Goal: Task Accomplishment & Management: Complete application form

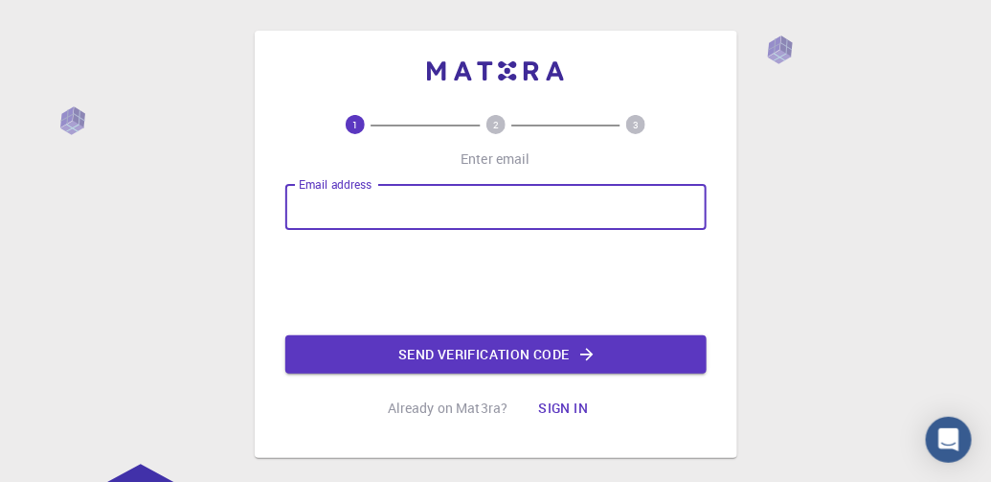
click at [372, 211] on input "Email address" at bounding box center [495, 207] width 421 height 46
type input "[EMAIL_ADDRESS][DOMAIN_NAME]"
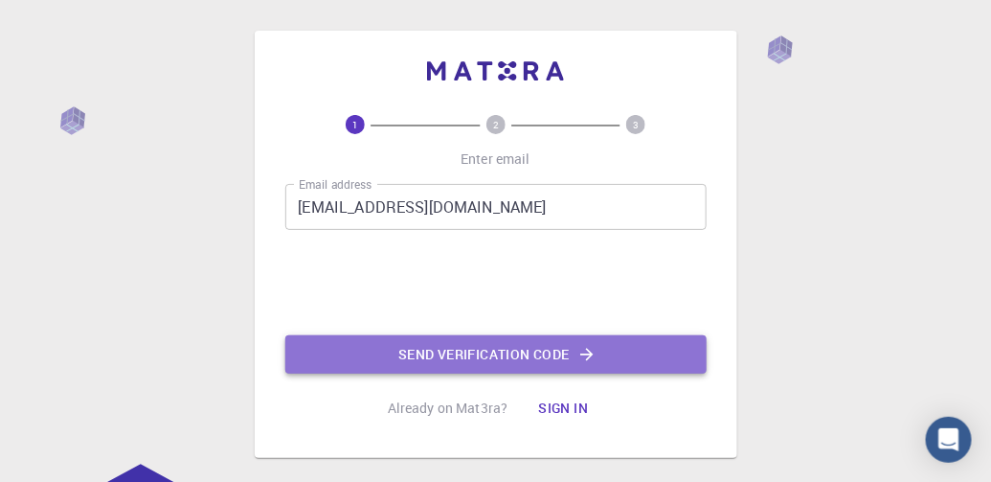
click at [487, 347] on button "Send verification code" at bounding box center [495, 354] width 421 height 38
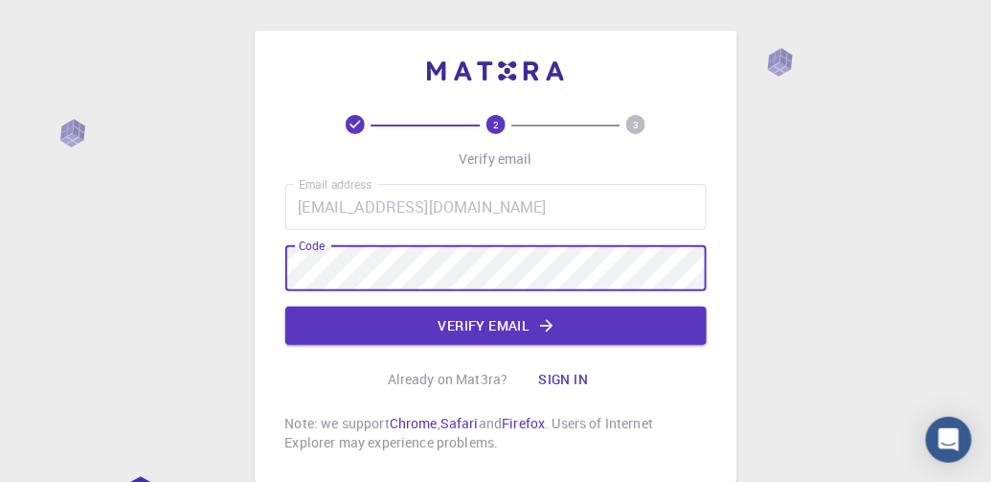
click at [439, 321] on button "Verify email" at bounding box center [495, 325] width 421 height 38
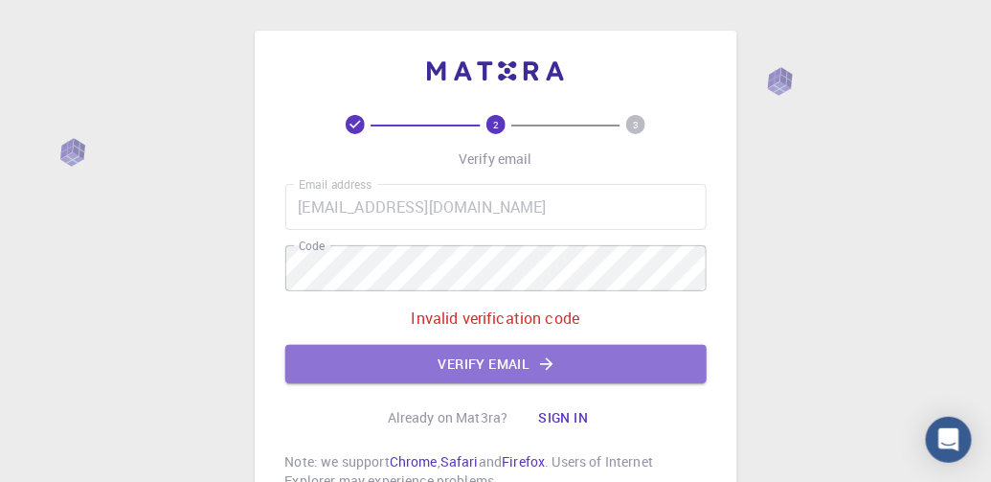
click at [571, 359] on button "Verify email" at bounding box center [495, 364] width 421 height 38
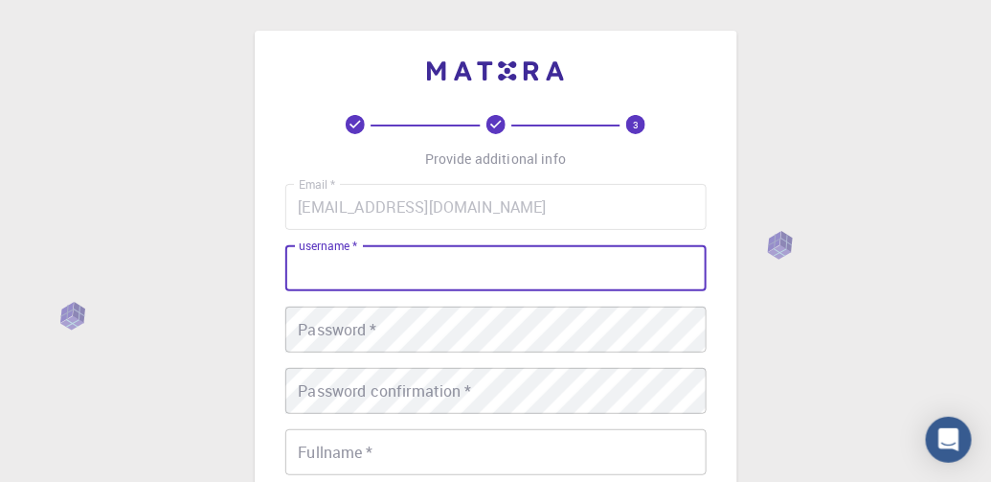
click at [450, 259] on input "username   *" at bounding box center [495, 268] width 421 height 46
type input "2"
type input "d"
type input "sinark23"
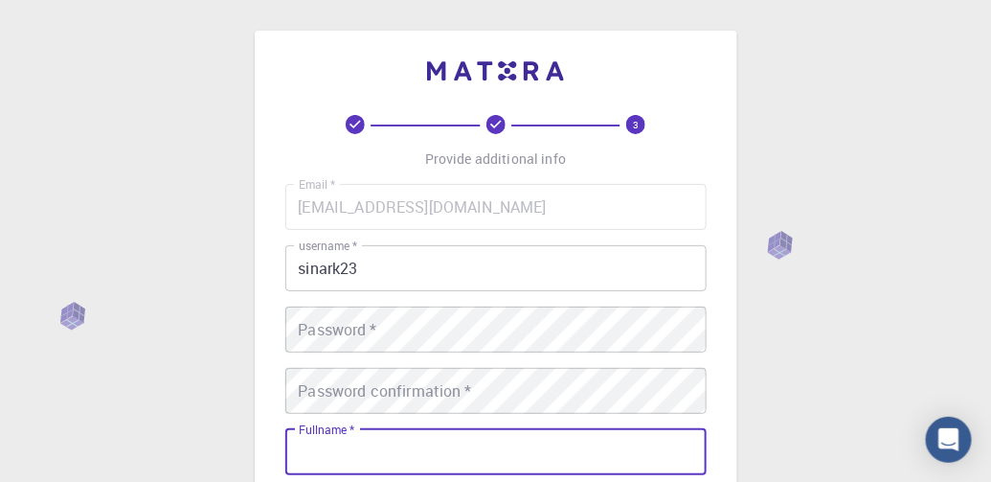
click at [424, 444] on input "Fullname   *" at bounding box center [495, 452] width 421 height 46
type input "[PERSON_NAME]"
type input "6906391677"
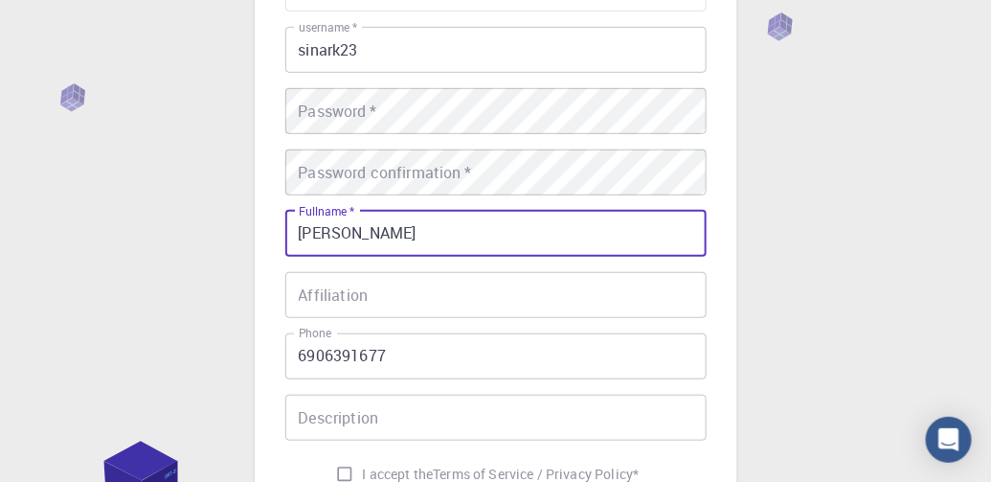
scroll to position [287, 0]
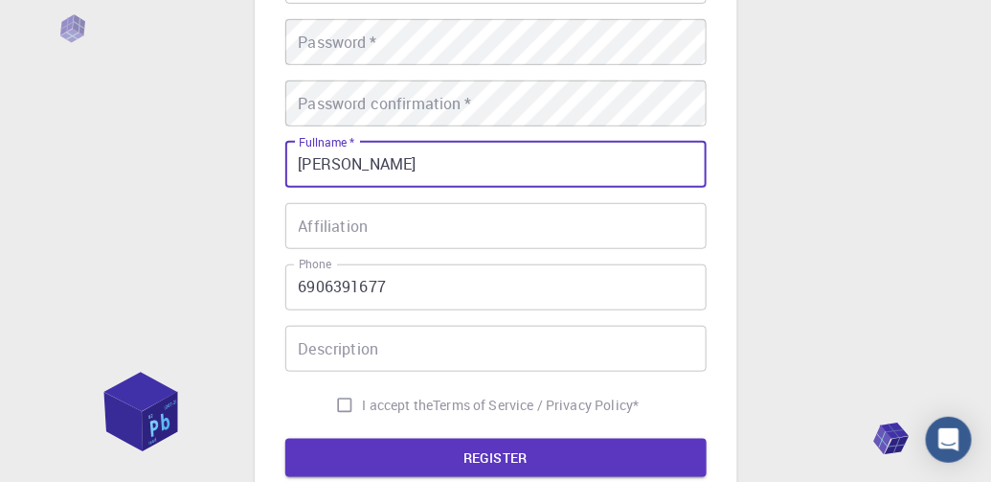
click at [428, 234] on input "Affiliation" at bounding box center [495, 226] width 421 height 46
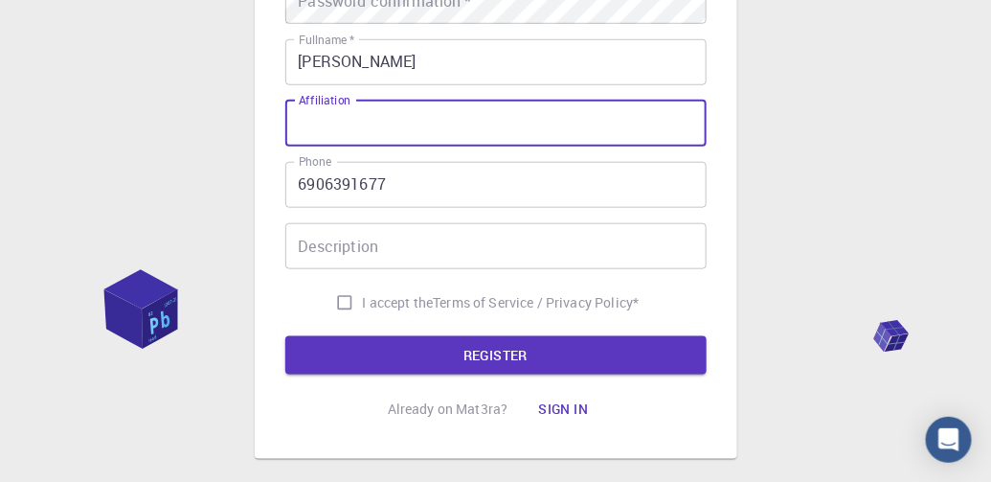
scroll to position [479, 0]
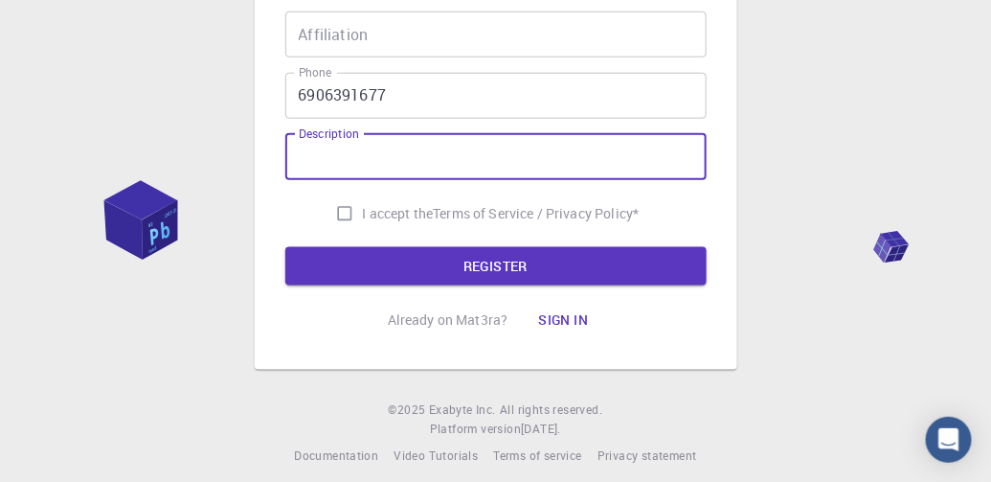
click at [427, 139] on input "Description" at bounding box center [495, 157] width 421 height 46
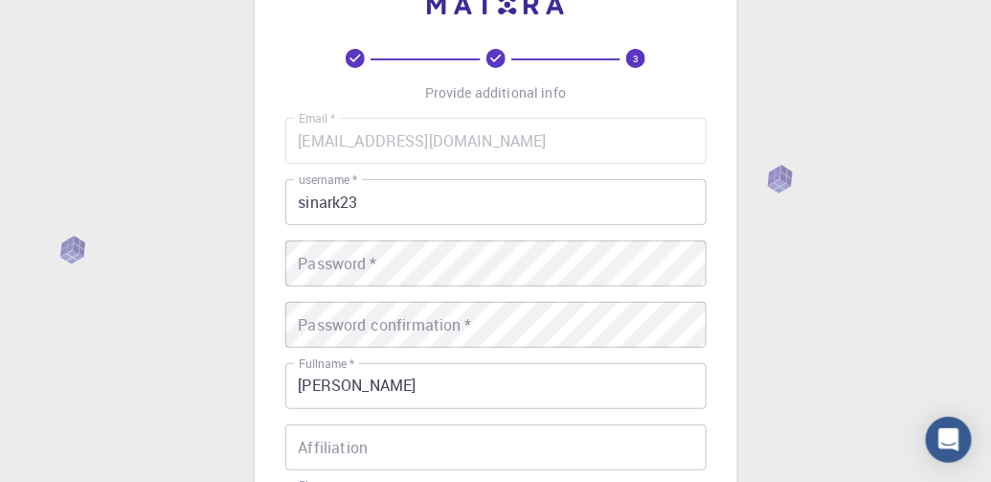
scroll to position [0, 0]
